Goal: Find specific page/section: Find specific page/section

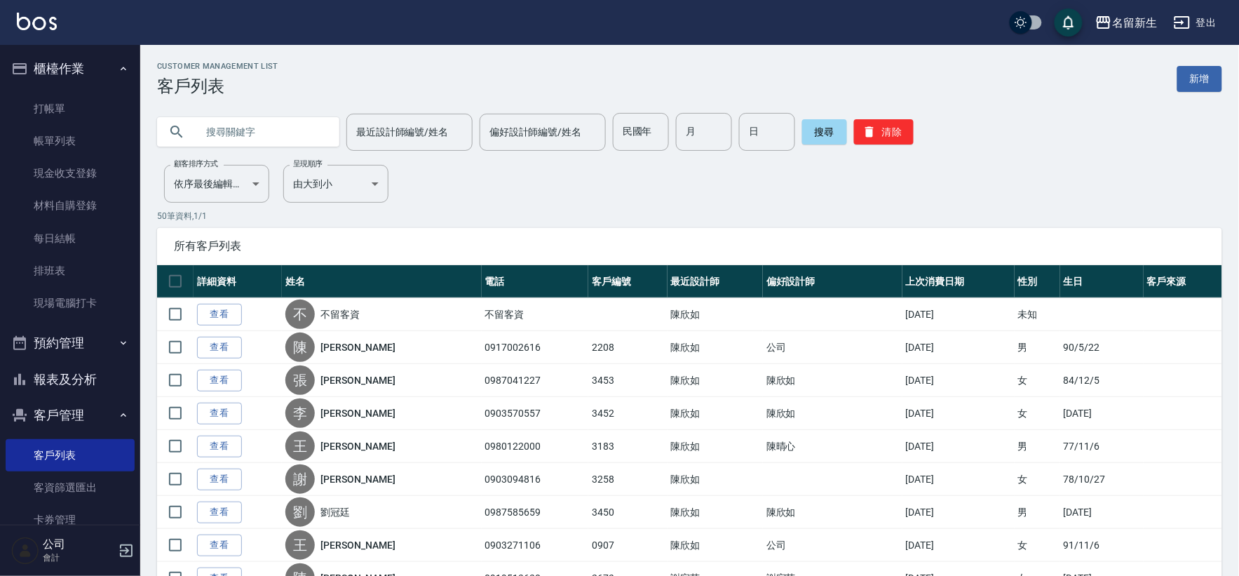
click at [247, 118] on input "text" at bounding box center [262, 132] width 132 height 38
type input "米蘭"
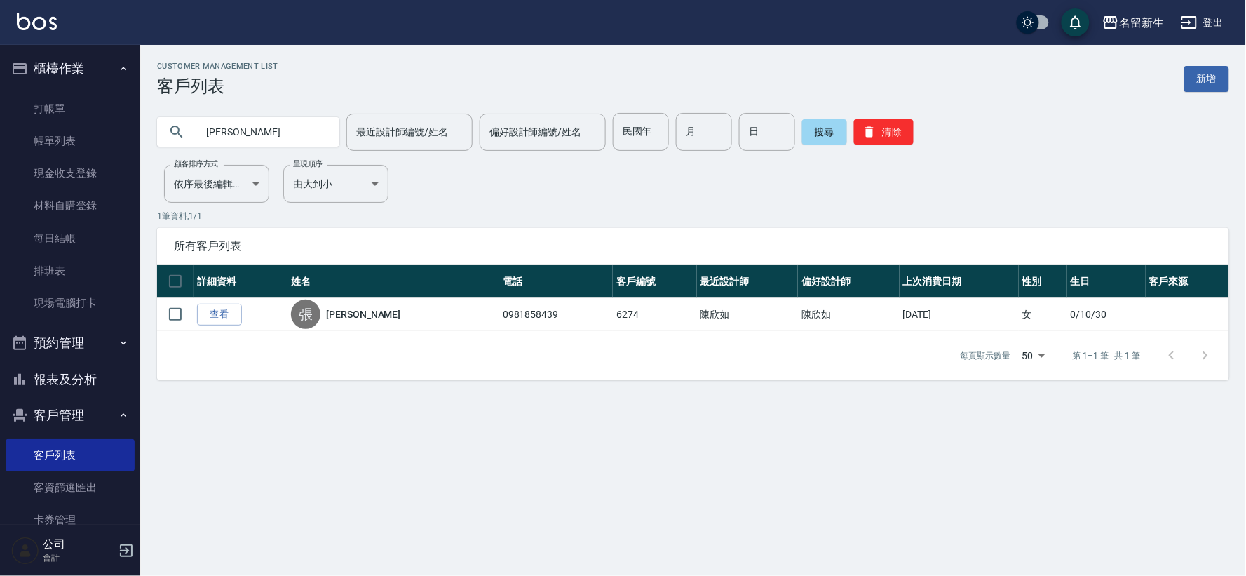
click at [310, 464] on div "Customer Management List 客戶列表 新增 米蘭 最近設計師編號/姓名 最近設計師編號/姓名 偏好設計師編號/姓名 偏好設計師編號/姓名…" at bounding box center [623, 288] width 1246 height 576
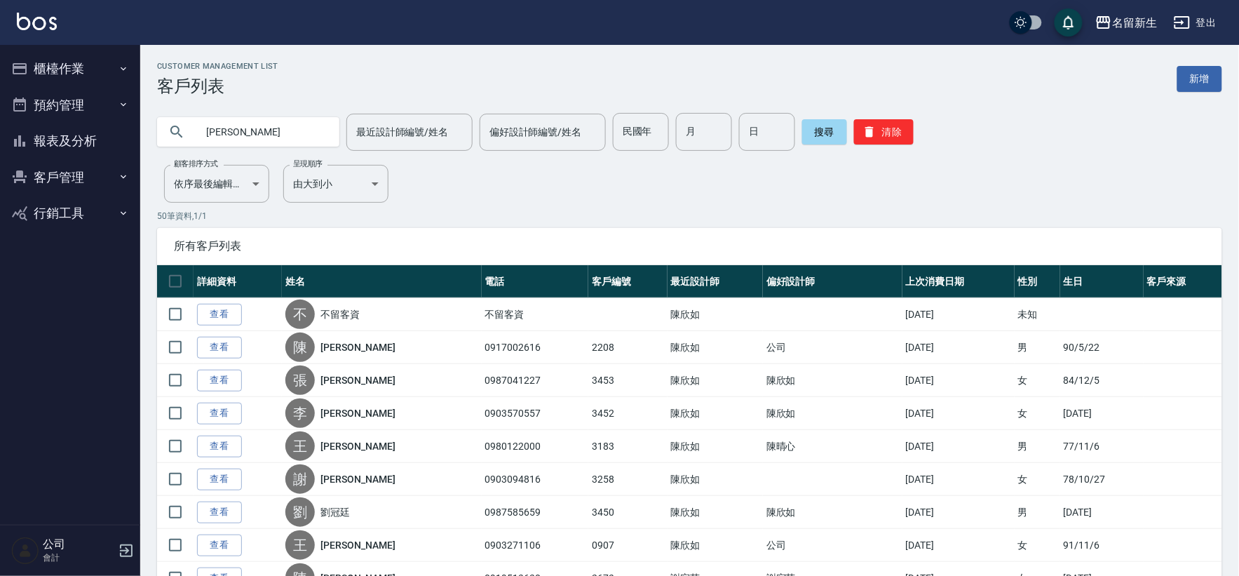
type input "[PERSON_NAME]"
